Goal: Task Accomplishment & Management: Manage account settings

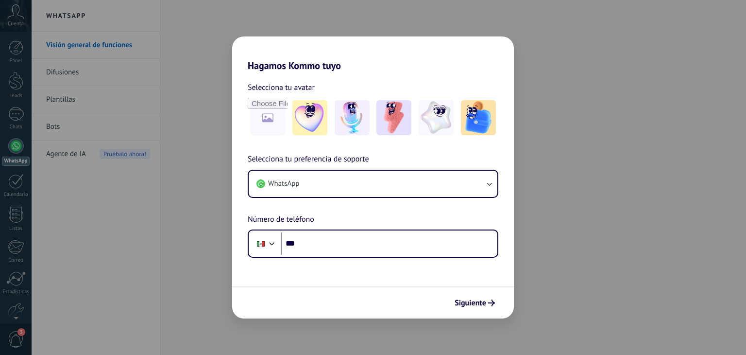
click at [535, 309] on div "Hagamos Kommo tuyo Selecciona tu avatar Selecciona tu preferencia de soporte Wh…" at bounding box center [373, 177] width 746 height 355
click at [580, 295] on div "Hagamos Kommo tuyo Selecciona tu avatar Selecciona tu preferencia de soporte Wh…" at bounding box center [373, 177] width 746 height 355
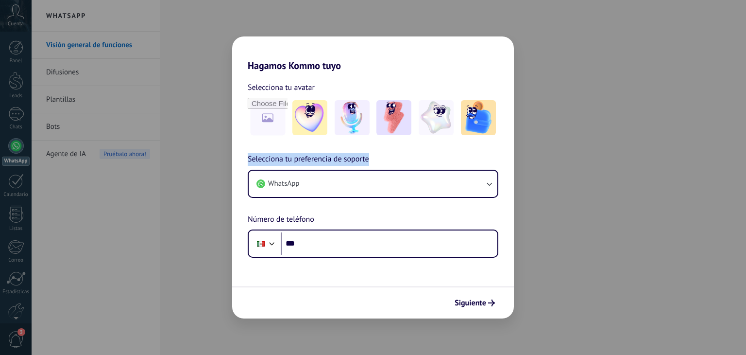
click at [580, 295] on div "Hagamos Kommo tuyo Selecciona tu avatar Selecciona tu preferencia de soporte Wh…" at bounding box center [373, 177] width 746 height 355
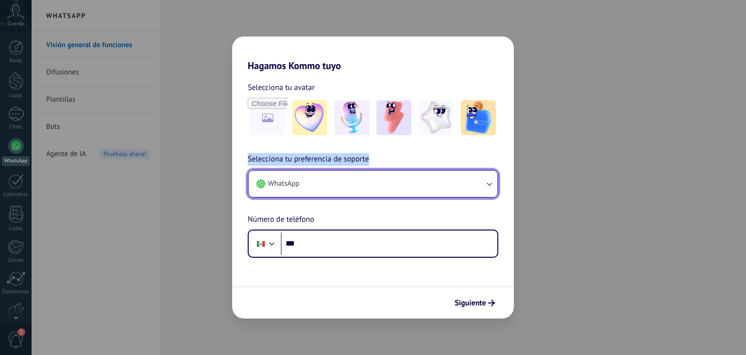
click at [493, 181] on icon "button" at bounding box center [489, 184] width 10 height 10
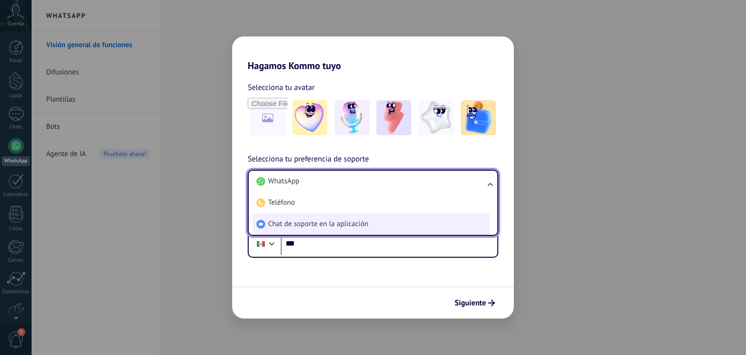
click at [365, 228] on span "Chat de soporte en la aplicación" at bounding box center [318, 224] width 100 height 10
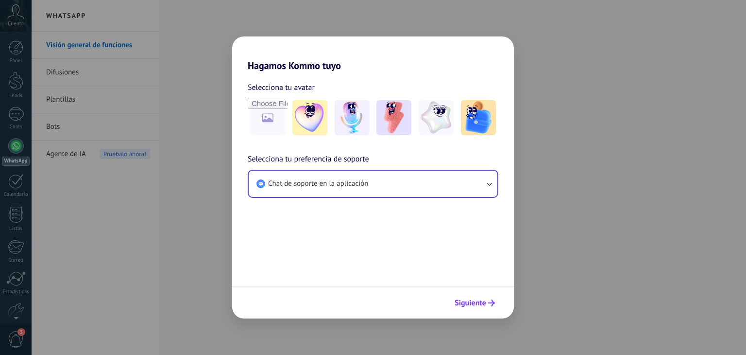
click at [473, 302] on span "Siguiente" at bounding box center [471, 302] width 32 height 7
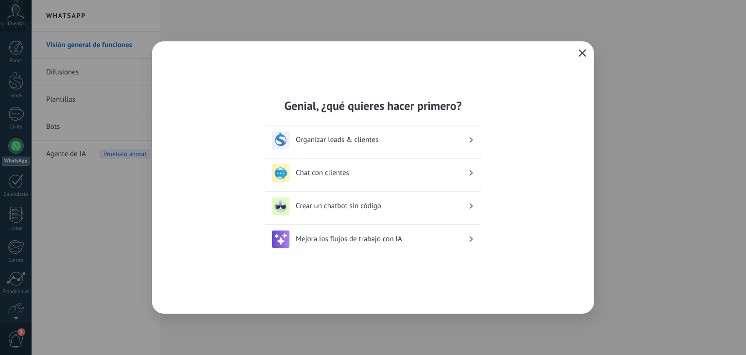
click at [577, 55] on button "button" at bounding box center [582, 54] width 13 height 14
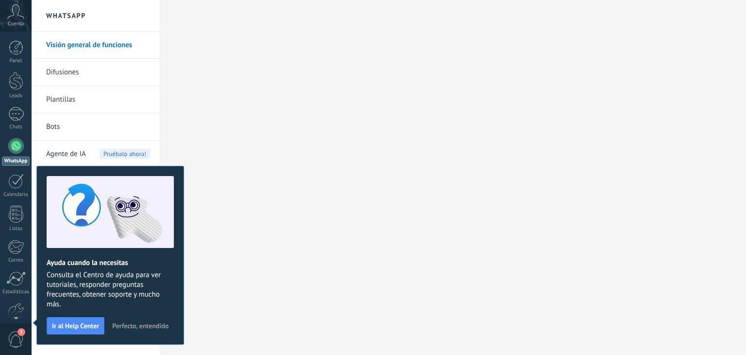
click at [22, 17] on icon at bounding box center [15, 11] width 17 height 15
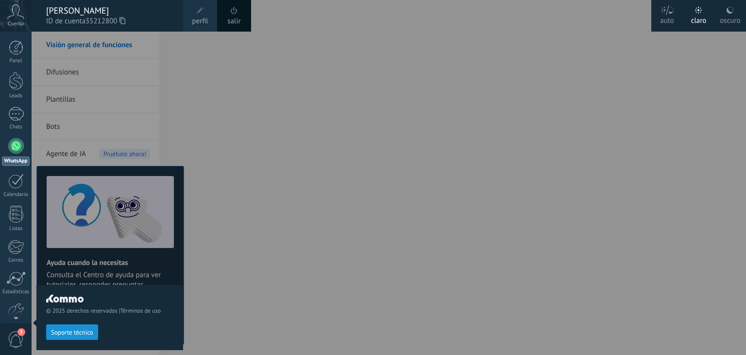
click at [231, 22] on link "salir" at bounding box center [233, 21] width 13 height 11
